Goal: Task Accomplishment & Management: Use online tool/utility

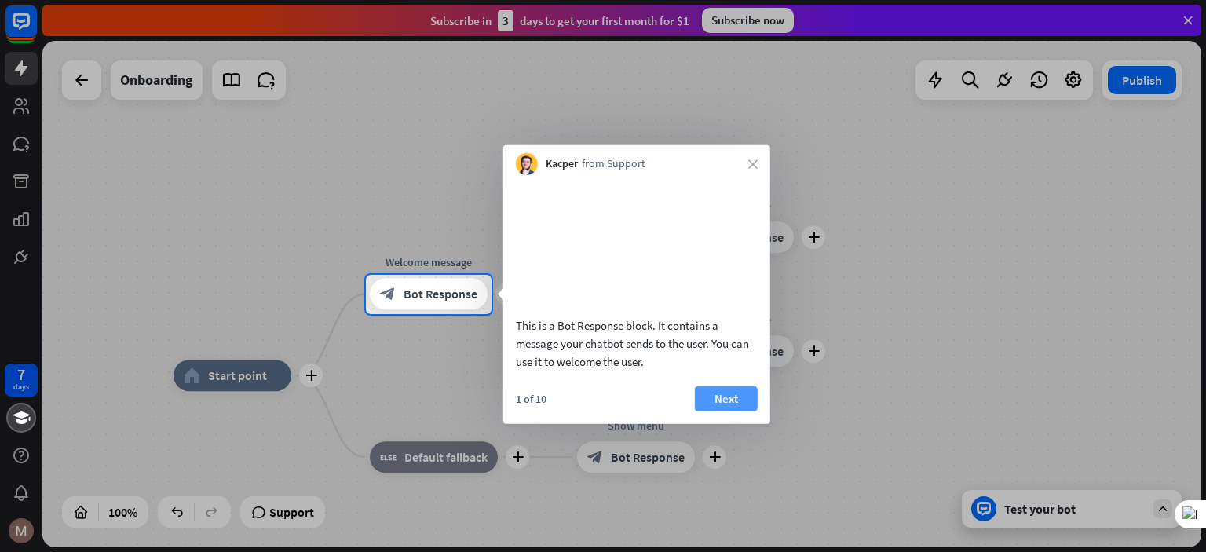
click at [749, 411] on button "Next" at bounding box center [726, 398] width 63 height 25
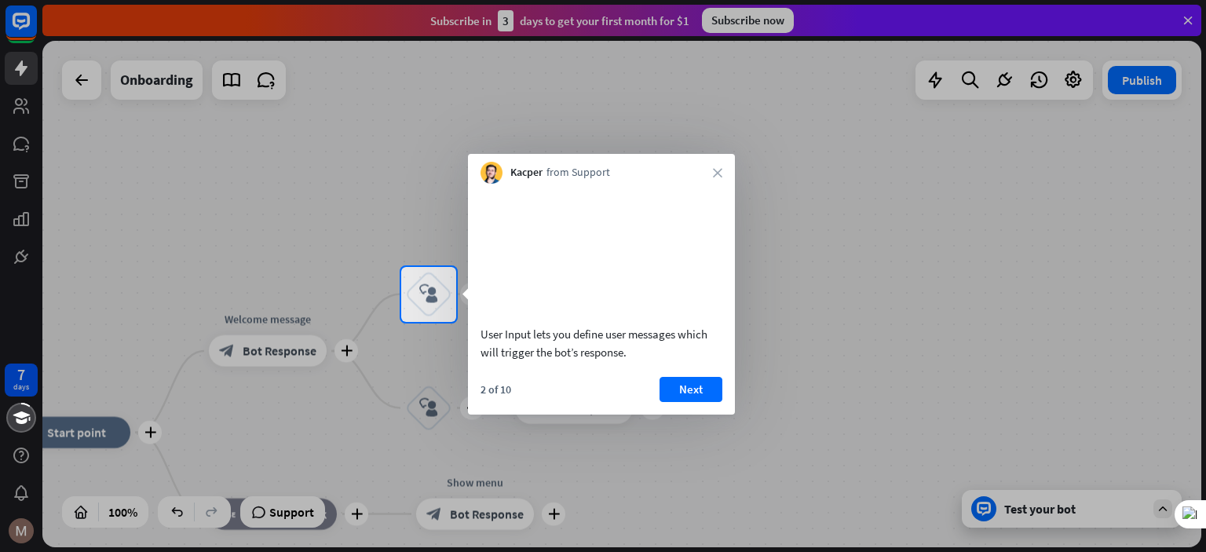
click at [721, 361] on div "User Input lets you define user messages which will trigger the bot’s response." at bounding box center [602, 343] width 242 height 36
click at [711, 402] on button "Next" at bounding box center [691, 389] width 63 height 25
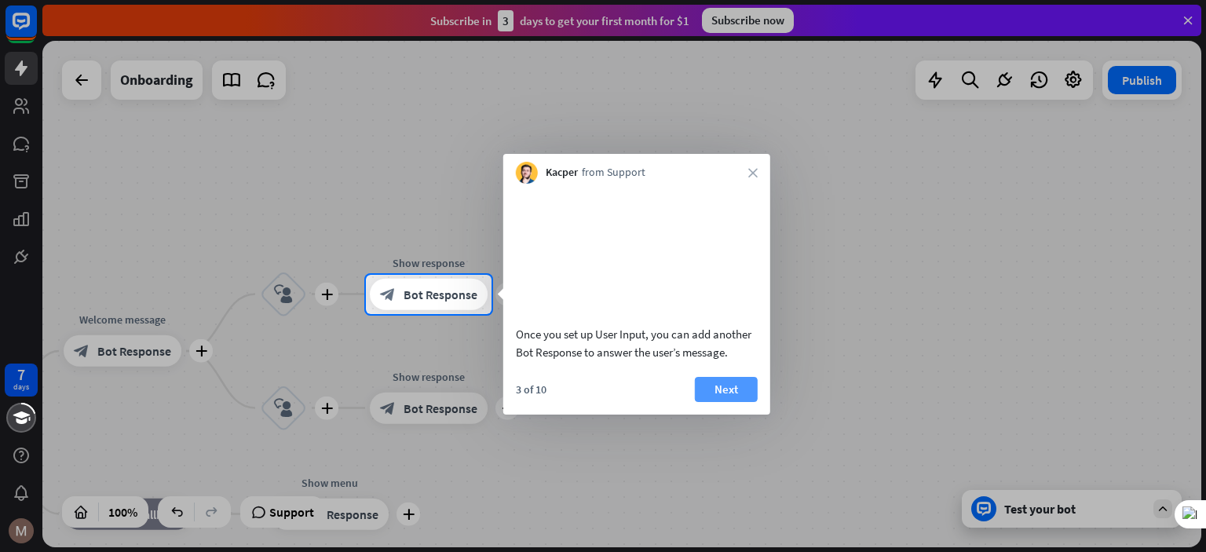
click at [744, 402] on button "Next" at bounding box center [726, 389] width 63 height 25
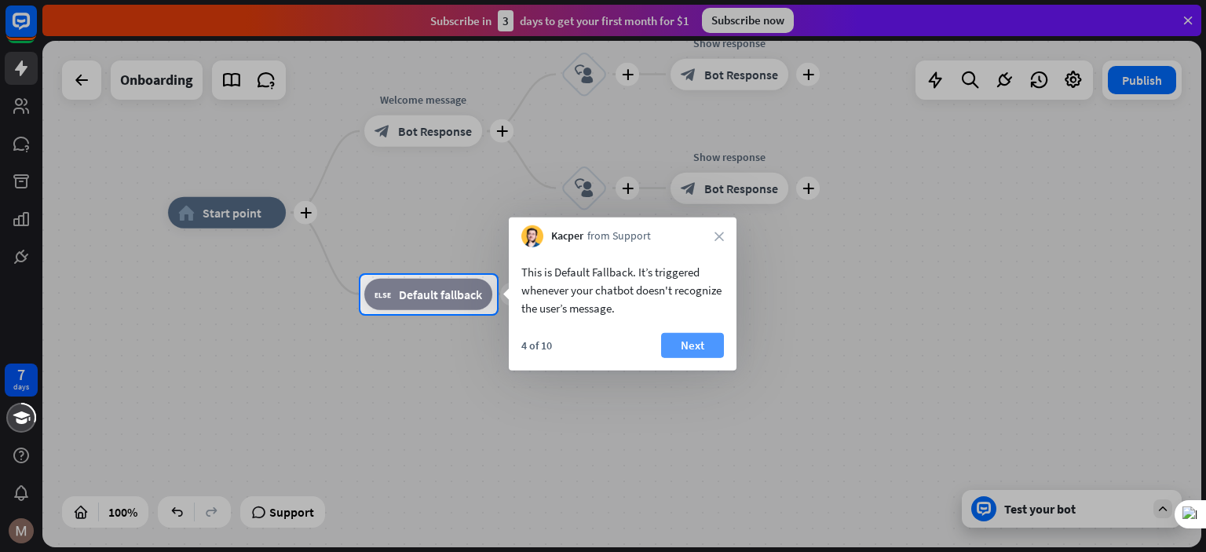
click at [681, 356] on button "Next" at bounding box center [692, 345] width 63 height 25
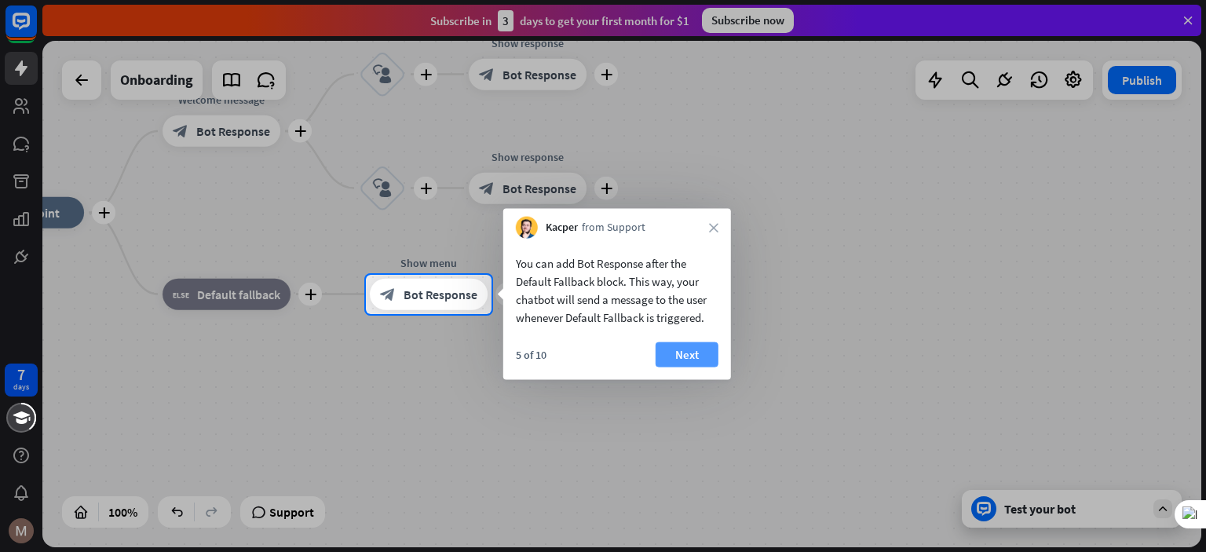
click at [682, 356] on button "Next" at bounding box center [687, 354] width 63 height 25
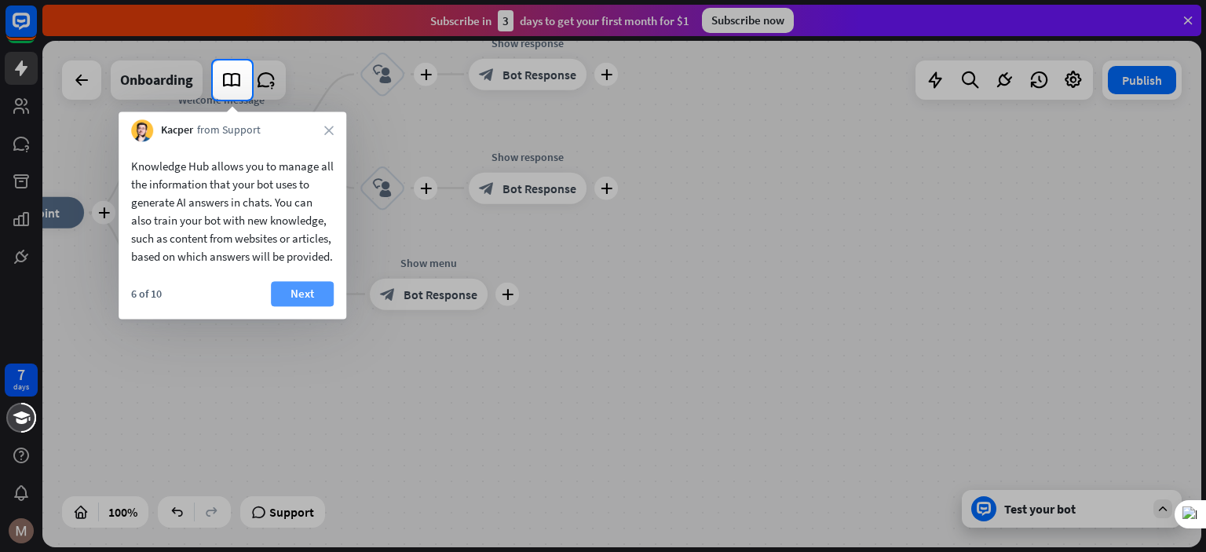
click at [310, 305] on button "Next" at bounding box center [302, 293] width 63 height 25
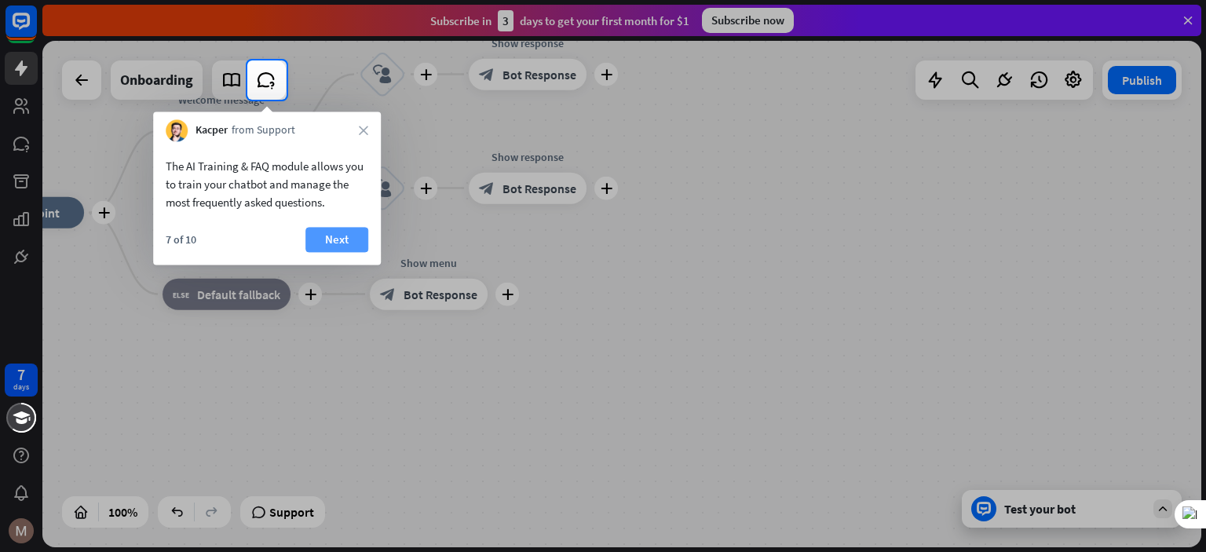
click at [336, 245] on button "Next" at bounding box center [336, 239] width 63 height 25
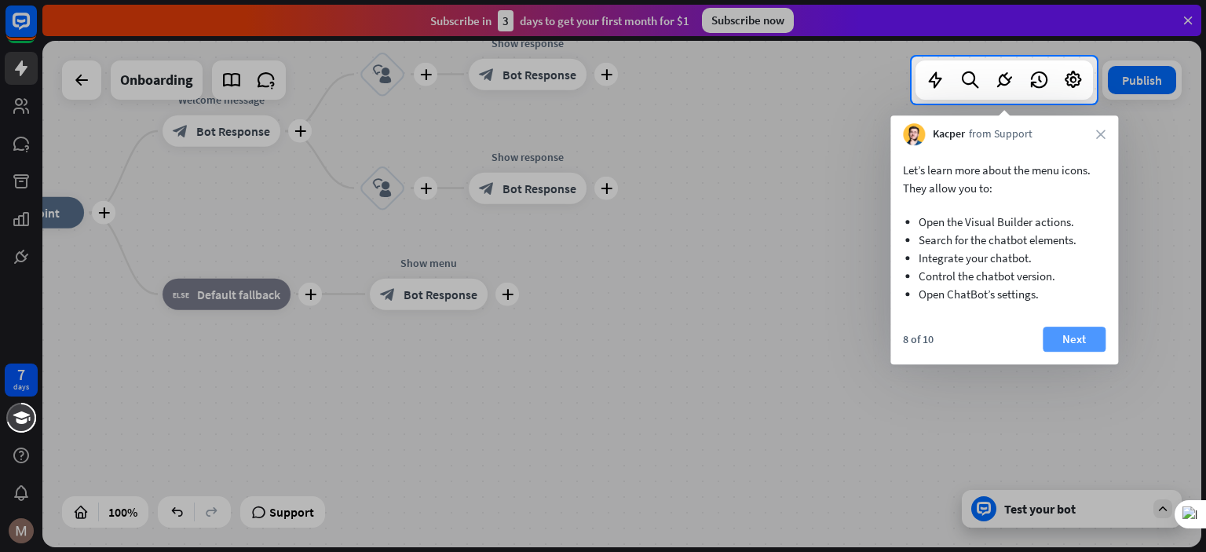
click at [1077, 340] on button "Next" at bounding box center [1074, 339] width 63 height 25
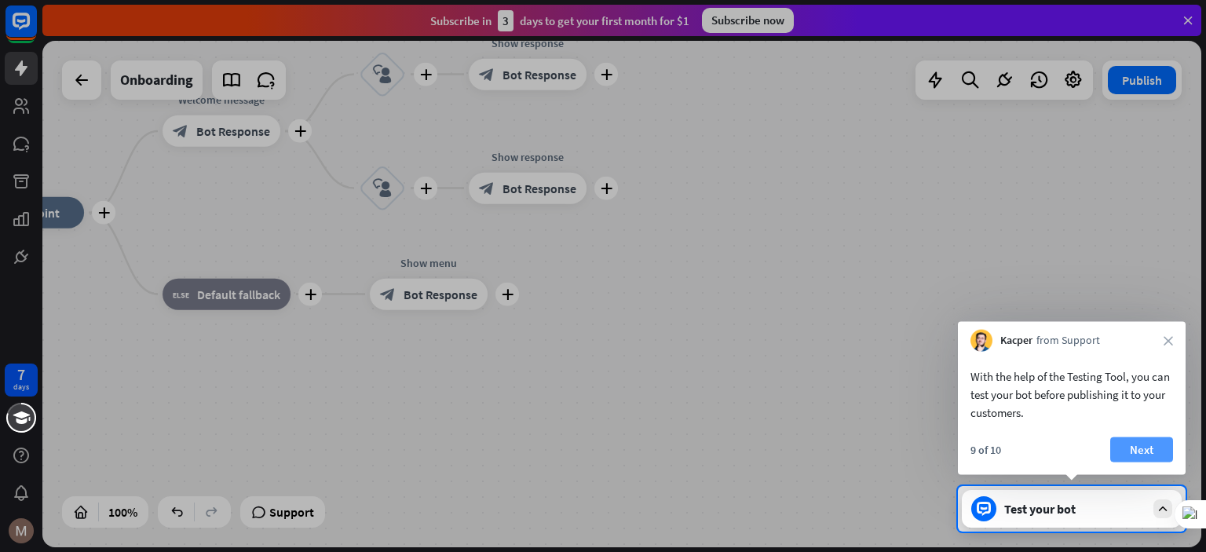
click at [1139, 440] on button "Next" at bounding box center [1141, 449] width 63 height 25
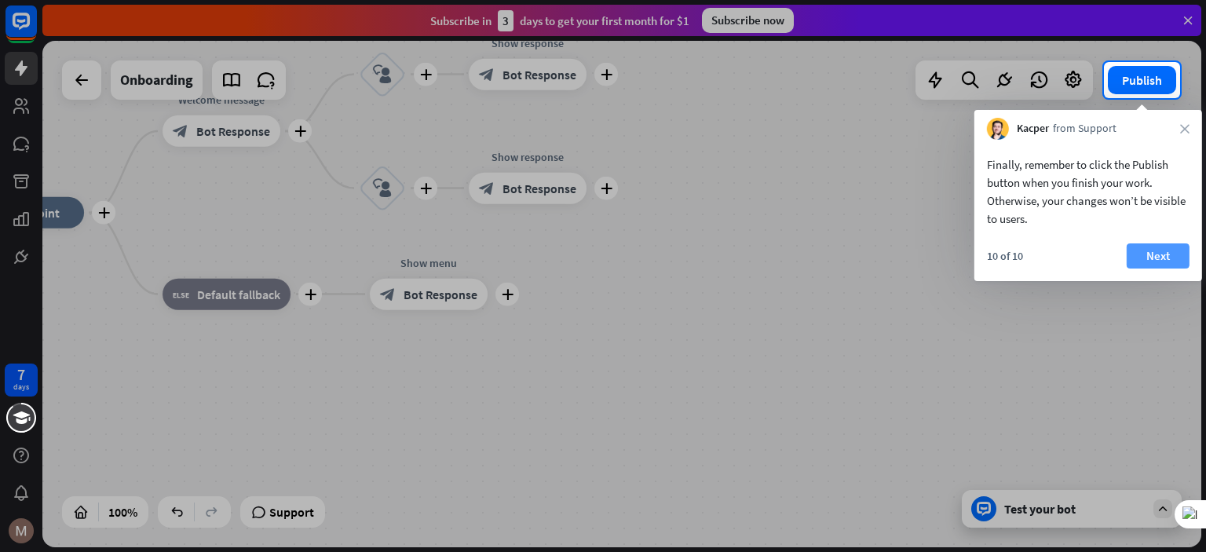
click at [1154, 258] on button "Next" at bounding box center [1158, 255] width 63 height 25
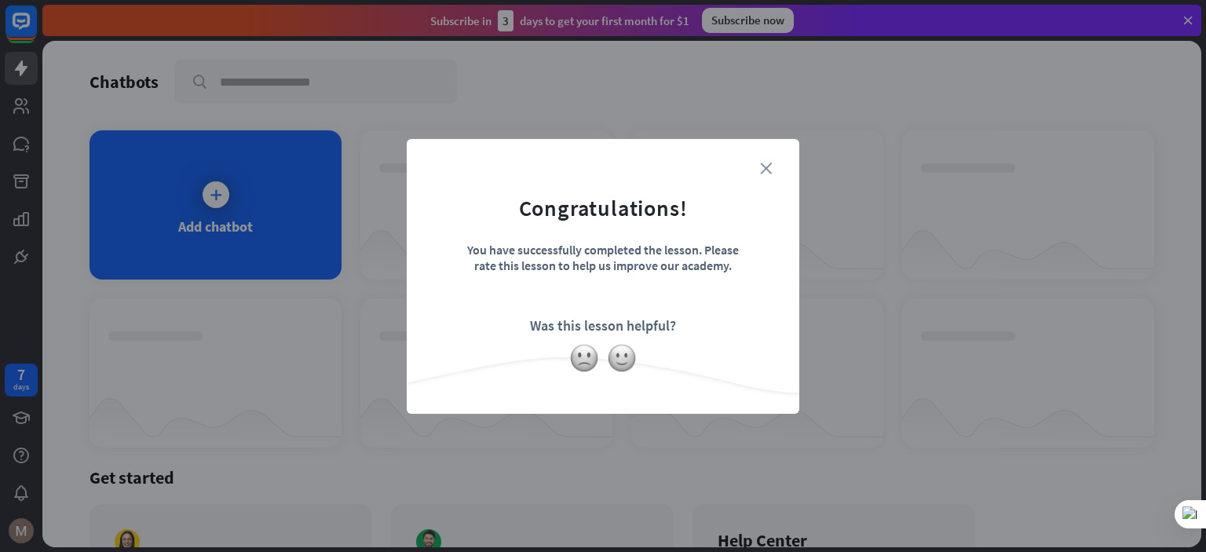
click at [770, 166] on icon "close" at bounding box center [766, 169] width 12 height 12
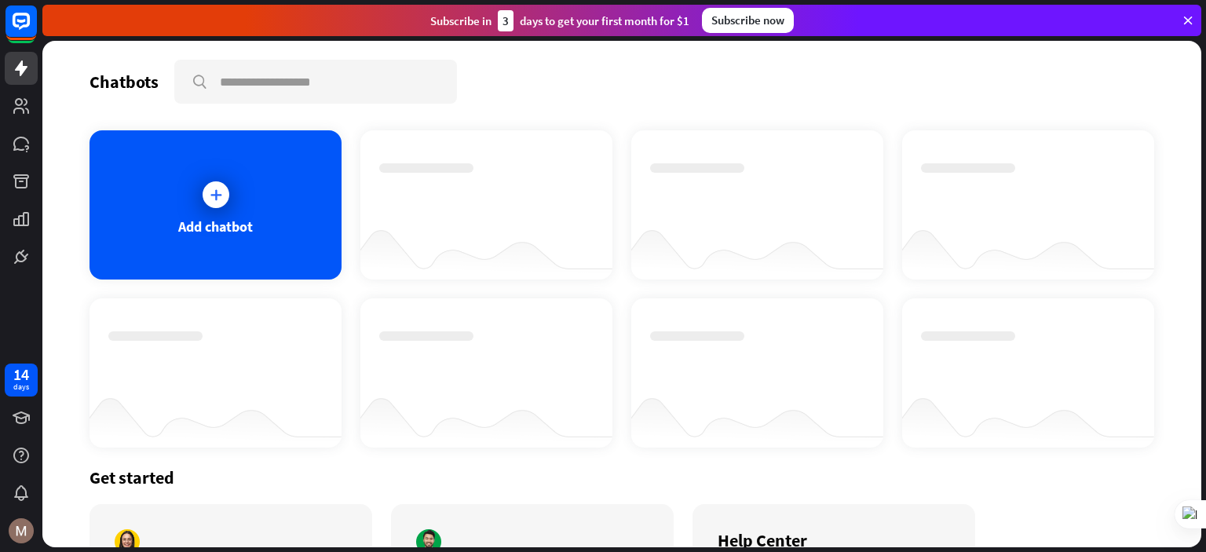
click at [1186, 20] on icon at bounding box center [1188, 20] width 14 height 14
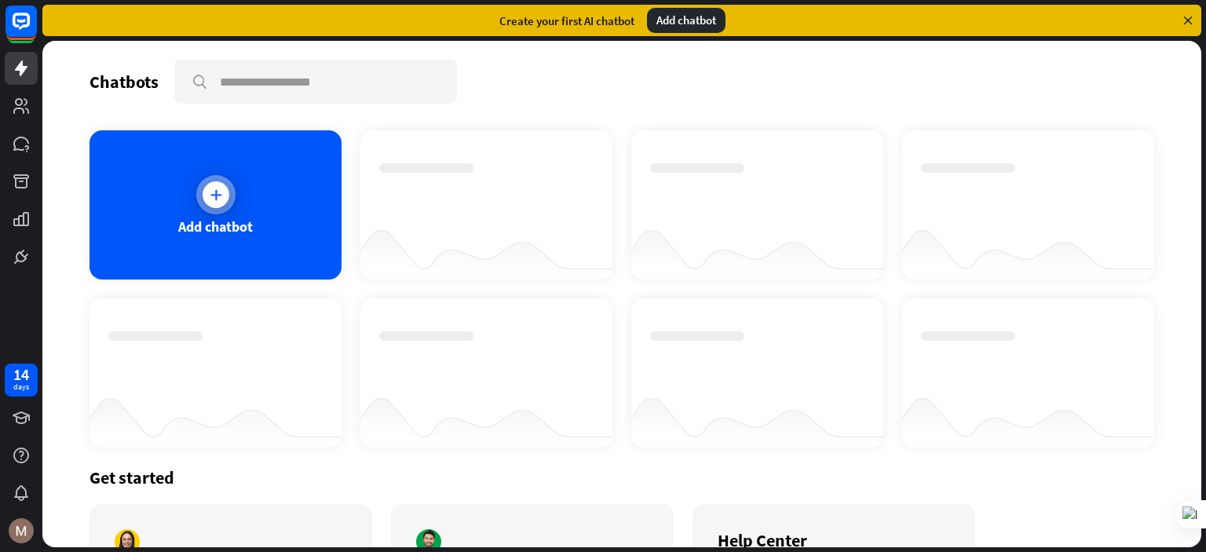
click at [248, 212] on div "Add chatbot" at bounding box center [216, 204] width 252 height 149
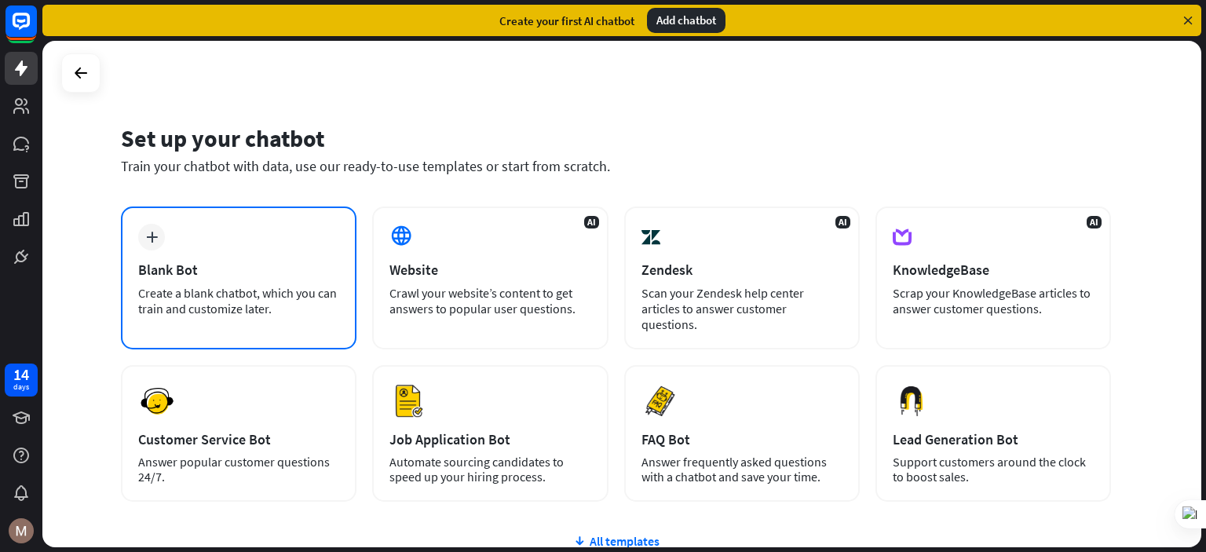
click at [236, 218] on div "plus Blank Bot Create a blank chatbot, which you can train and customize later." at bounding box center [239, 278] width 236 height 143
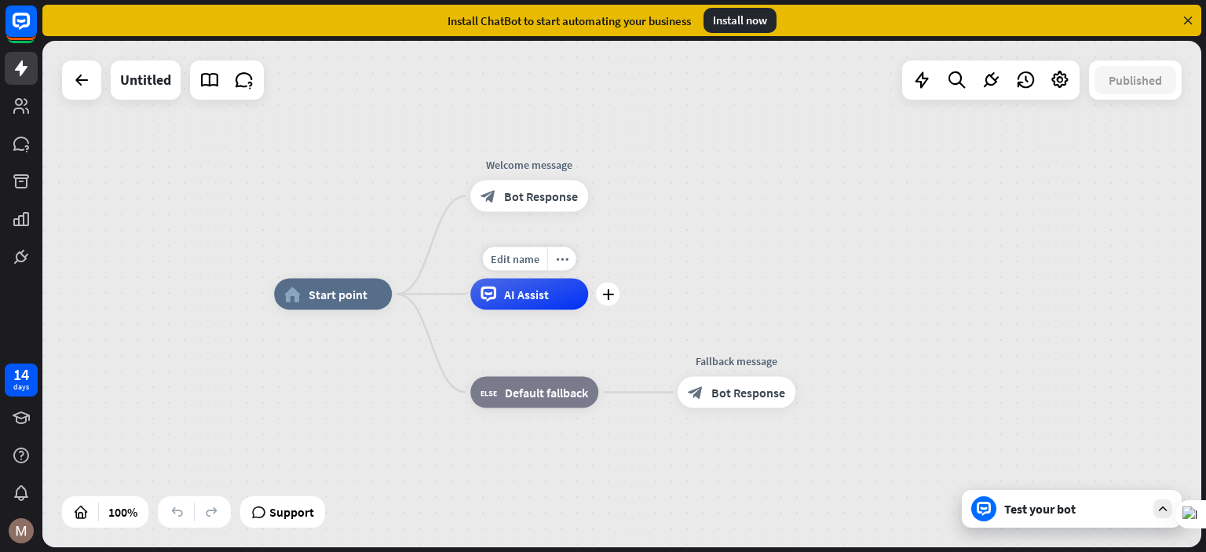
click at [527, 310] on div "Edit name more_horiz plus AI Assist" at bounding box center [529, 294] width 118 height 31
click at [588, 310] on div "Edit name more_horiz plus AI Assist" at bounding box center [529, 294] width 118 height 31
click at [609, 305] on div "plus" at bounding box center [608, 295] width 24 height 24
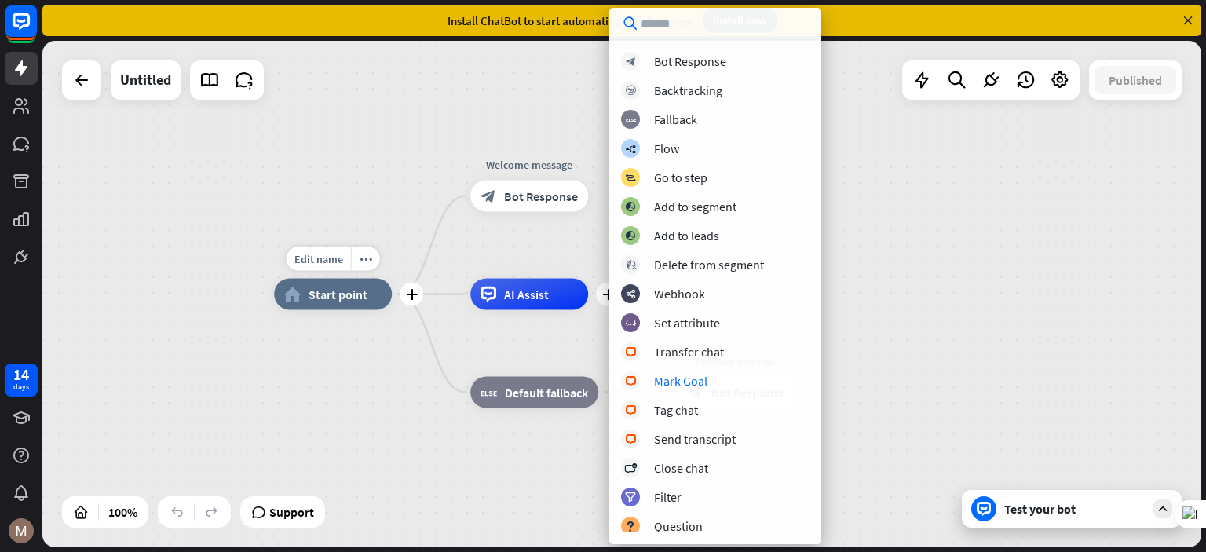
click at [392, 279] on div "Edit name more_horiz plus home_2 Start point" at bounding box center [333, 294] width 118 height 31
